Goal: Feedback & Contribution: Leave review/rating

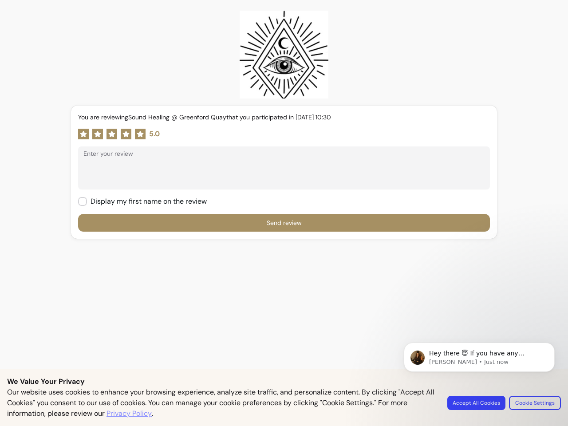
click at [284, 213] on form "You are reviewing Sound Healing @ Greenford Quay that you participated in [DATE…" at bounding box center [284, 172] width 412 height 119
click at [83, 134] on icon at bounding box center [83, 134] width 7 height 6
click at [97, 134] on icon at bounding box center [98, 134] width 7 height 6
click at [111, 134] on icon at bounding box center [112, 134] width 7 height 6
click at [125, 134] on icon at bounding box center [126, 134] width 7 height 6
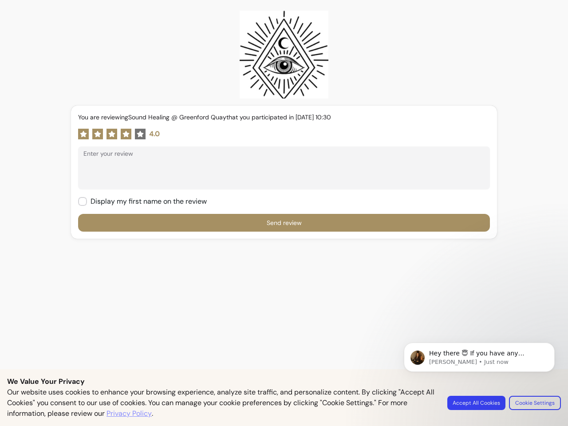
click at [139, 134] on icon at bounding box center [140, 134] width 7 height 6
click at [280, 173] on textarea "Enter your review" at bounding box center [283, 172] width 401 height 27
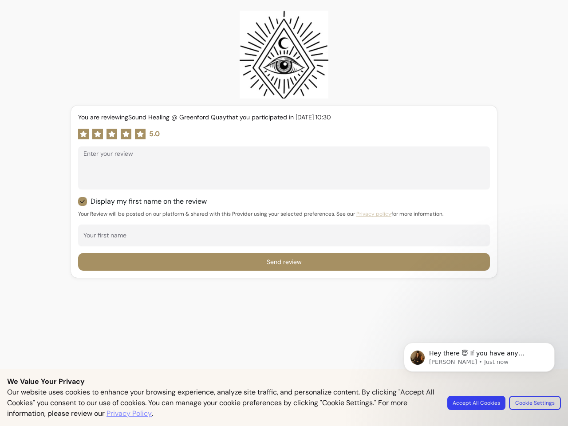
click at [280, 223] on div "You are reviewing Sound Healing @ Greenford Quay that you participated in [DATE…" at bounding box center [284, 179] width 412 height 133
click at [479, 357] on span "Hey there 😇 If you have any question about what you can do with Fluum, I'm here…" at bounding box center [479, 362] width 100 height 25
